Goal: Transaction & Acquisition: Purchase product/service

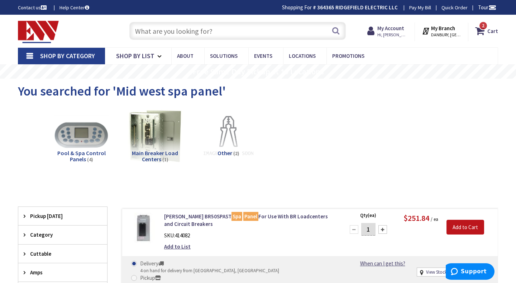
click at [173, 33] on input "text" at bounding box center [237, 31] width 217 height 18
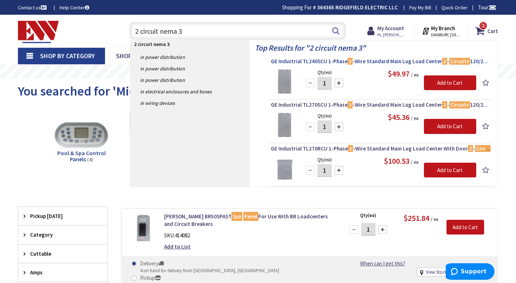
type input "2 circuit nema 3"
click at [384, 62] on span "GE Industrial TL240SCU 1-Phase 3 -Wire Standard Main Lug Load Center 2 - Circui…" at bounding box center [381, 61] width 220 height 7
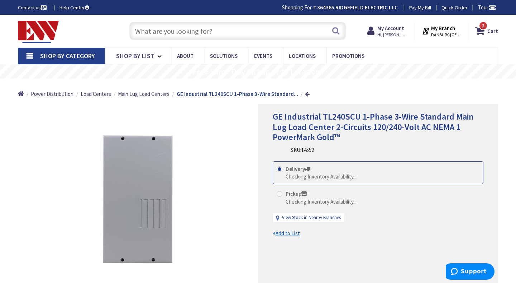
click at [305, 95] on link at bounding box center [307, 93] width 5 height 5
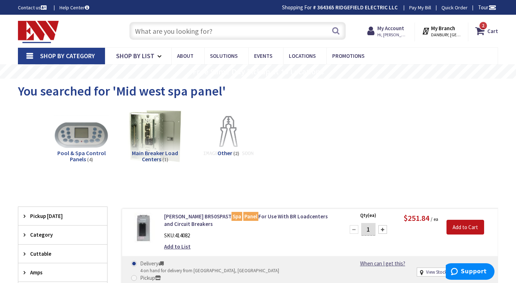
click at [150, 31] on input "text" at bounding box center [237, 31] width 217 height 18
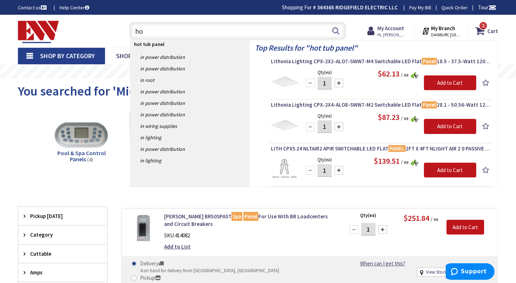
type input "h"
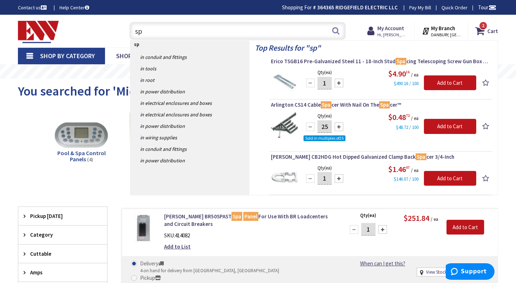
type input "s"
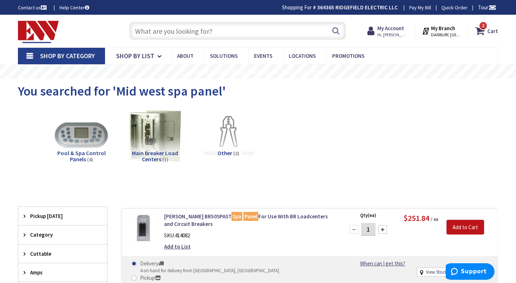
click at [166, 34] on input "text" at bounding box center [237, 31] width 217 height 18
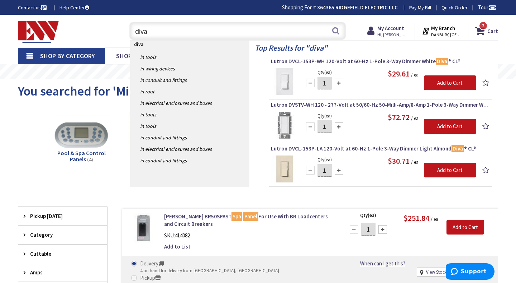
type input "diva"
click at [341, 84] on div at bounding box center [339, 83] width 9 height 9
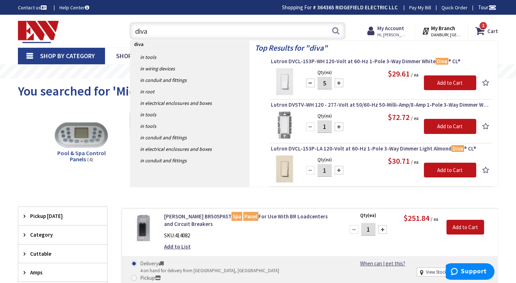
click at [341, 84] on div at bounding box center [339, 83] width 9 height 9
type input "6"
click at [452, 83] on input "Add to Cart" at bounding box center [450, 82] width 52 height 15
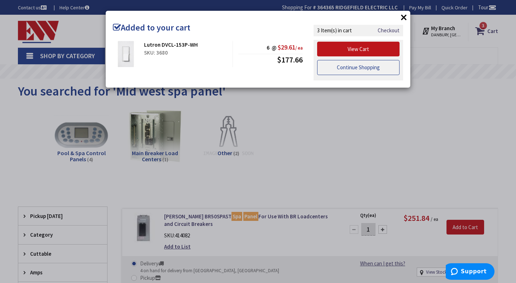
click at [374, 72] on link "Continue Shopping" at bounding box center [358, 67] width 82 height 15
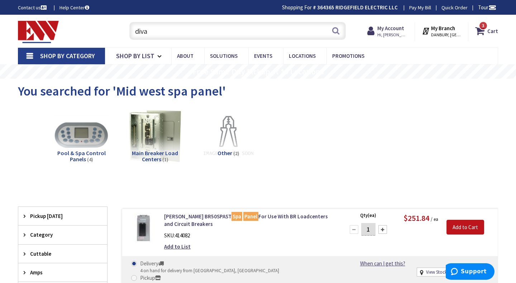
click at [158, 33] on input "diva" at bounding box center [237, 31] width 217 height 18
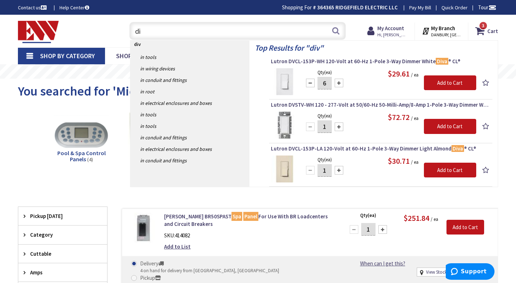
type input "d"
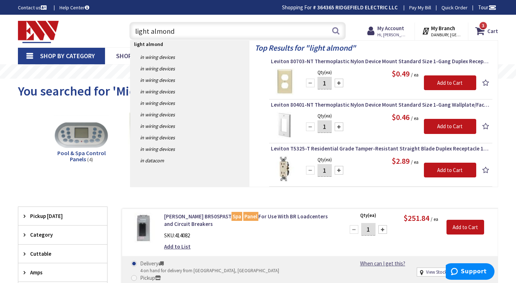
type input "light almond"
click at [338, 170] on div at bounding box center [339, 170] width 9 height 9
type input "2"
click at [428, 171] on input "Add to Cart" at bounding box center [450, 169] width 52 height 15
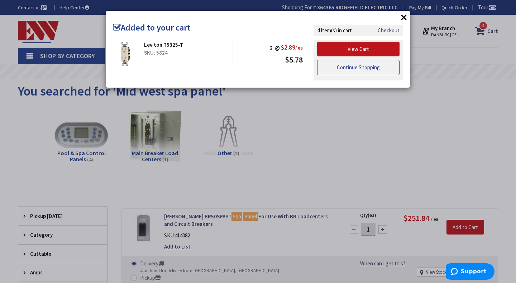
click at [362, 72] on link "Continue Shopping" at bounding box center [358, 67] width 82 height 15
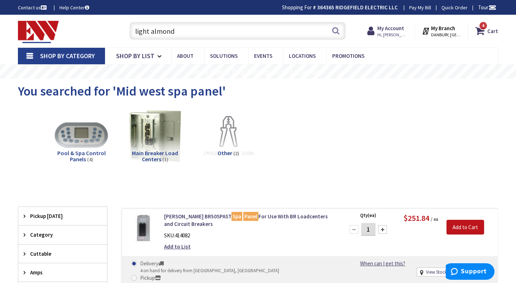
click at [181, 32] on input "light almond" at bounding box center [237, 31] width 217 height 18
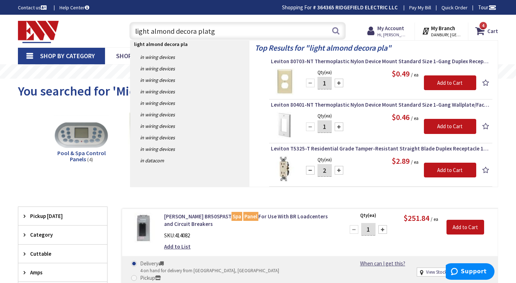
type input "light almond decora platge"
